Goal: Task Accomplishment & Management: Use online tool/utility

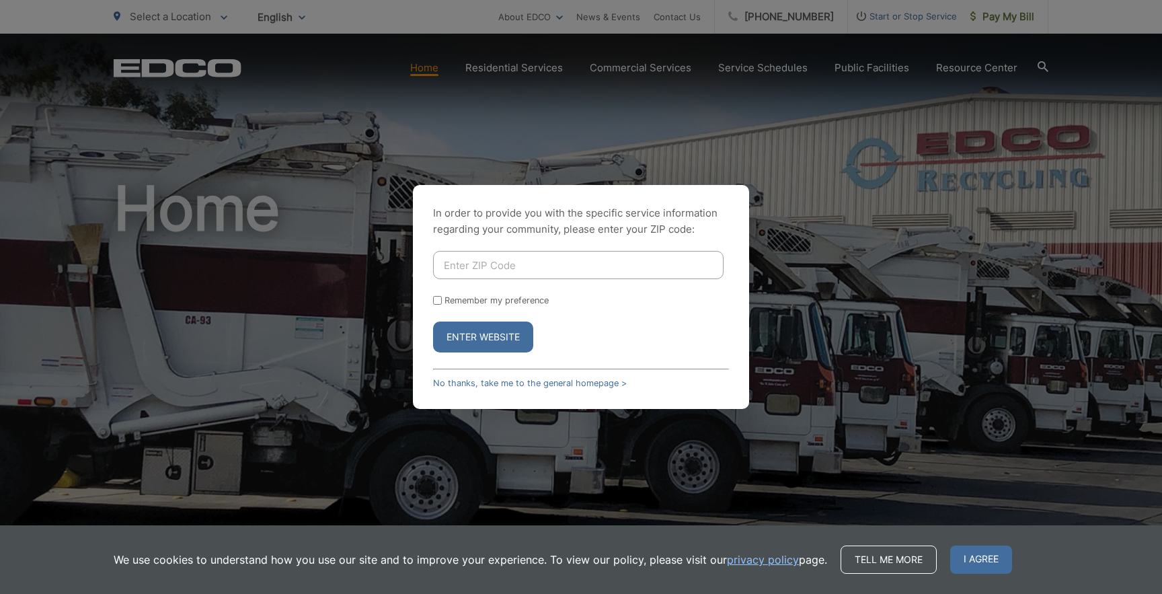
click at [514, 270] on input "Enter ZIP Code" at bounding box center [578, 265] width 290 height 28
click at [530, 217] on p "In order to provide you with the specific service information regarding your co…" at bounding box center [581, 221] width 296 height 32
click at [505, 264] on input "Enter ZIP Code" at bounding box center [578, 265] width 290 height 28
paste input "92103"
type input "92103"
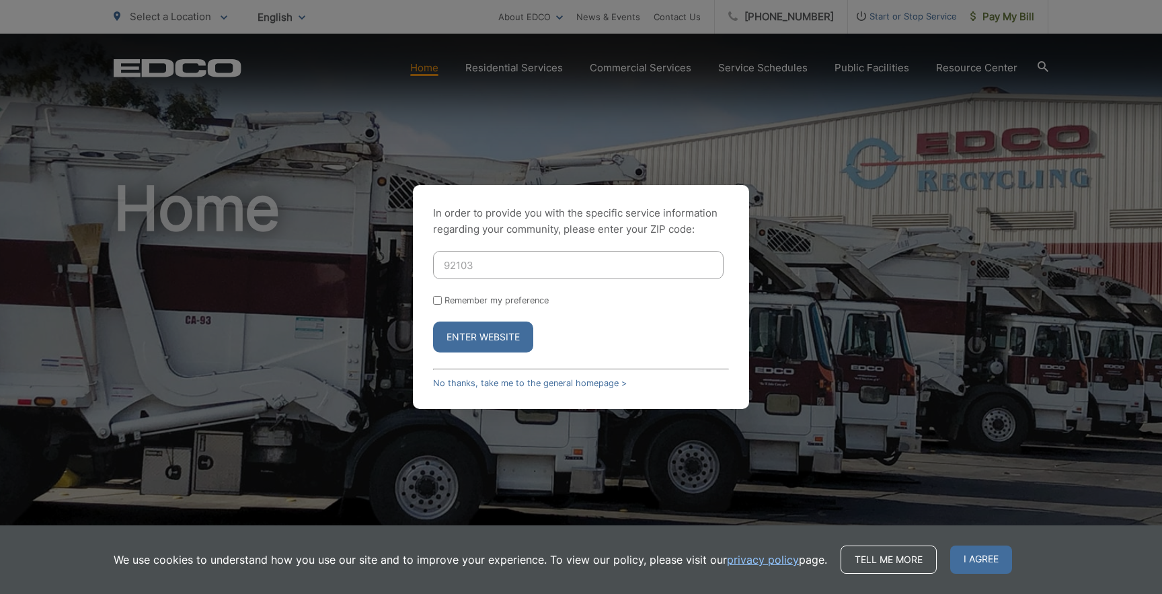
click at [498, 225] on p "In order to provide you with the specific service information regarding your co…" at bounding box center [581, 221] width 296 height 32
click at [494, 342] on button "Enter Website" at bounding box center [483, 336] width 100 height 31
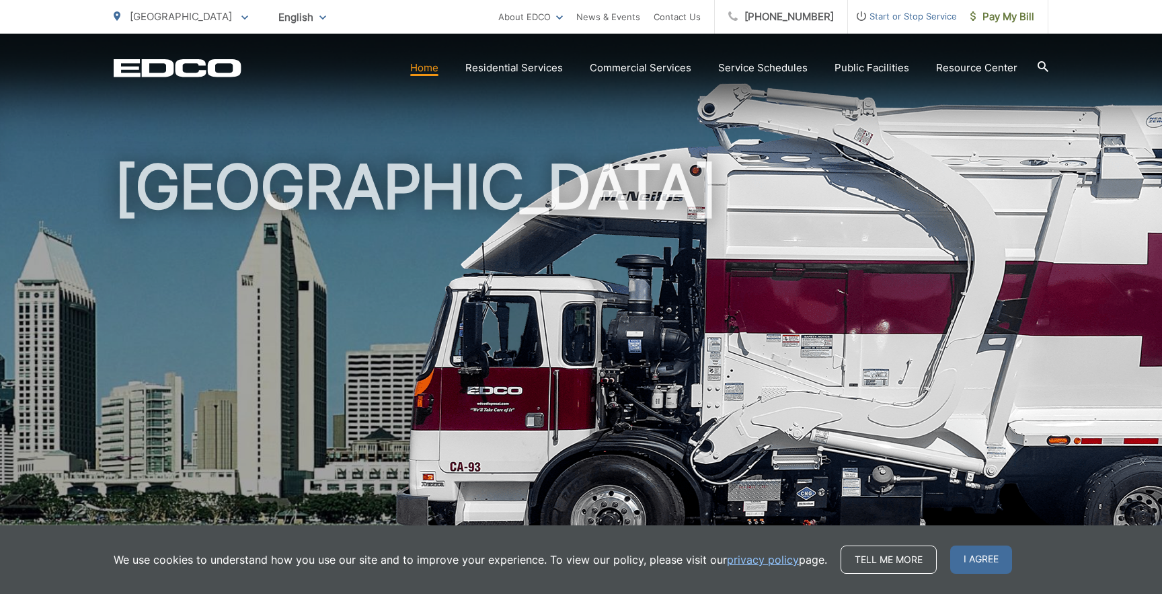
scroll to position [44, 0]
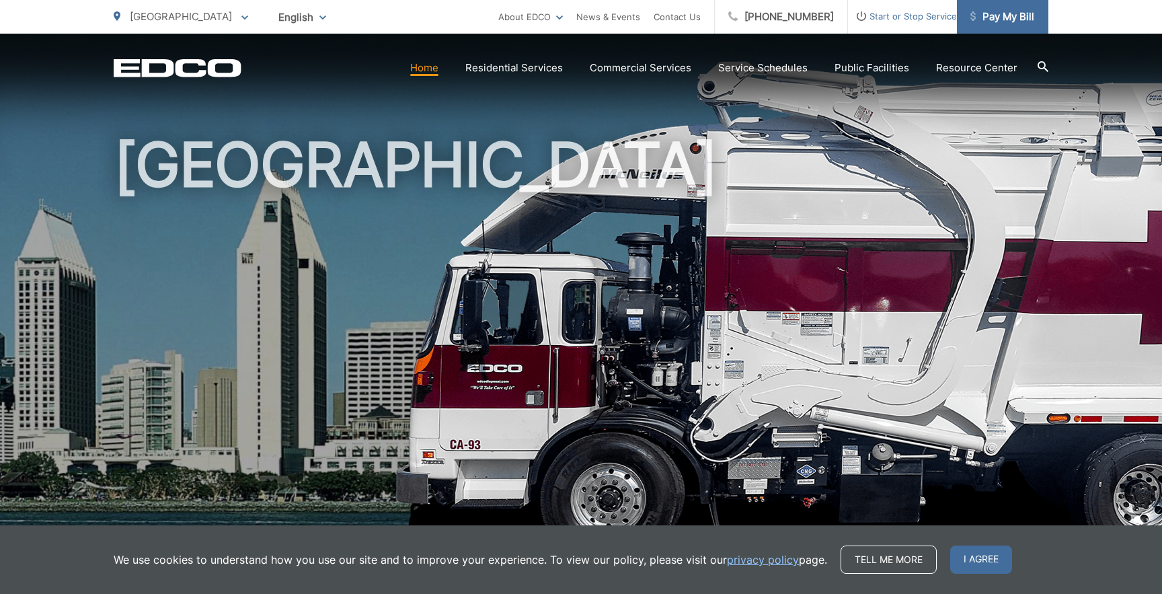
click at [991, 12] on span "Pay My Bill" at bounding box center [1002, 17] width 64 height 16
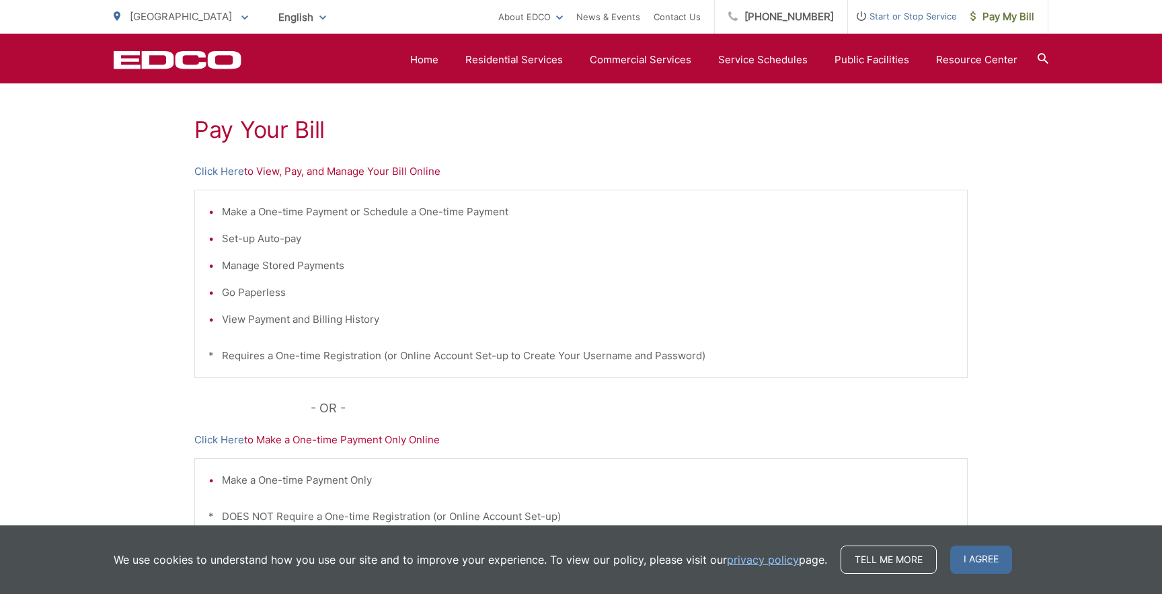
scroll to position [236, 0]
click at [331, 436] on p "Click Here to Make a One-time Payment Only Online" at bounding box center [580, 437] width 773 height 16
click at [331, 441] on p "Click Here to Make a One-time Payment Only Online" at bounding box center [580, 437] width 773 height 16
click at [225, 441] on link "Click Here" at bounding box center [219, 437] width 50 height 16
